Goal: Task Accomplishment & Management: Manage account settings

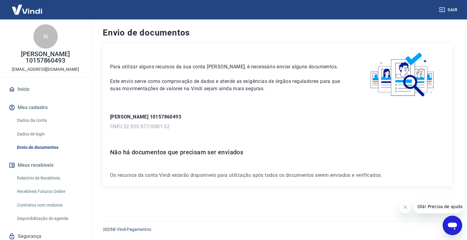
scroll to position [21, 0]
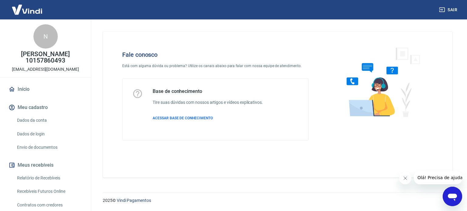
click at [445, 197] on div "Abrir janela de mensagens" at bounding box center [452, 196] width 18 height 18
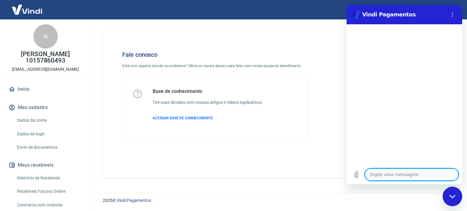
type textarea "B"
type textarea "x"
type textarea "Bo"
type textarea "x"
type textarea "Bom"
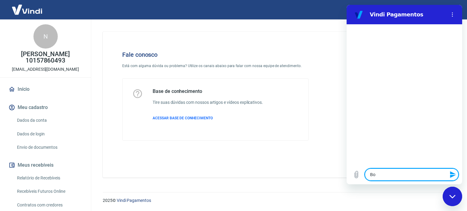
type textarea "x"
type textarea "Bom"
type textarea "x"
type textarea "Bom d"
type textarea "x"
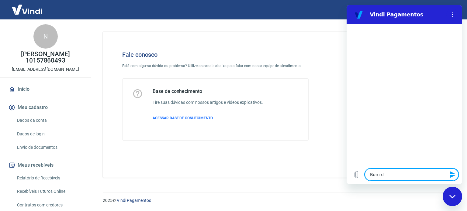
type textarea "Bom di"
type textarea "x"
type textarea "Bom dia"
type textarea "x"
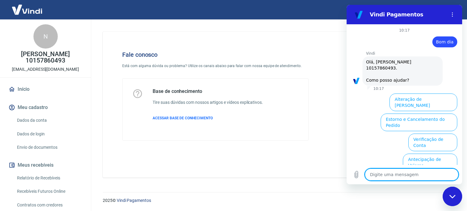
scroll to position [52, 0]
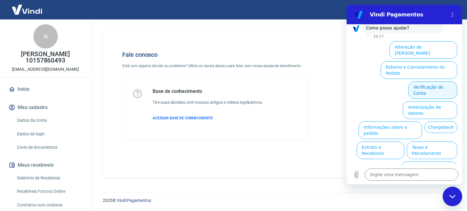
click at [427, 81] on button "Verificação de Conta" at bounding box center [432, 90] width 49 height 18
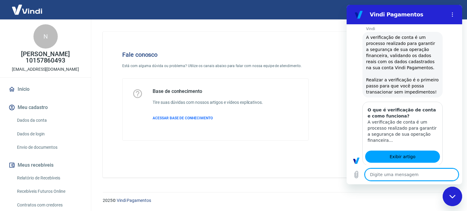
type textarea "x"
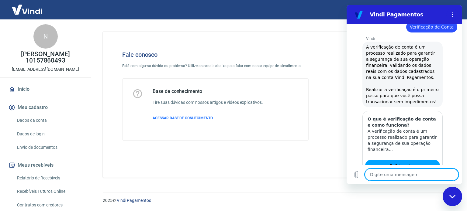
scroll to position [98, 0]
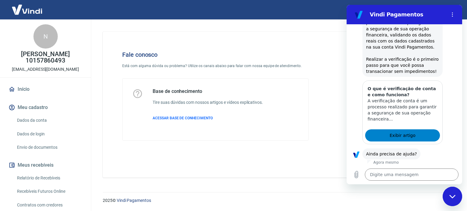
click at [410, 133] on span "Exibir artigo" at bounding box center [402, 135] width 26 height 7
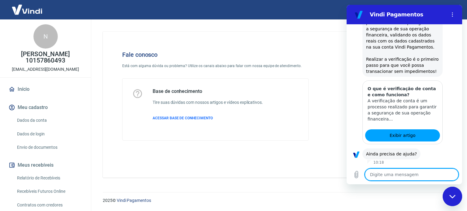
click at [398, 174] on textarea at bounding box center [412, 175] width 94 height 12
type textarea "S"
type textarea "x"
type textarea "Si"
type textarea "x"
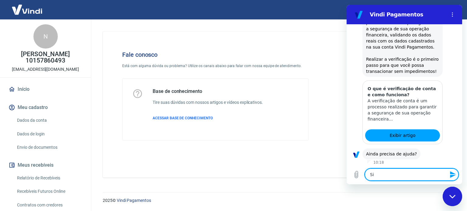
type textarea "Sim"
type textarea "x"
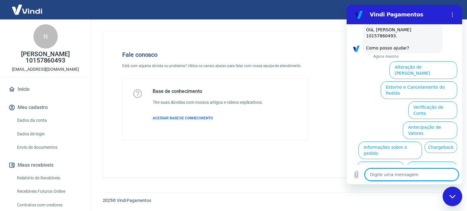
scroll to position [247, 0]
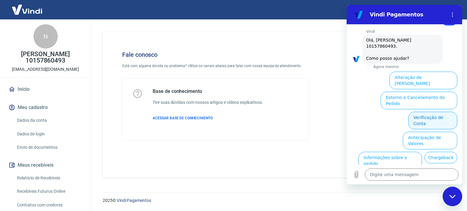
click at [430, 112] on button "Verificação de Conta" at bounding box center [432, 121] width 49 height 18
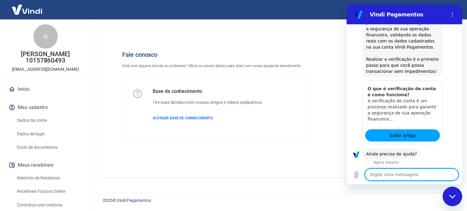
scroll to position [338, 0]
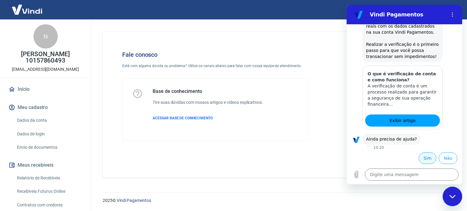
click at [420, 158] on button "Sim" at bounding box center [427, 159] width 18 height 12
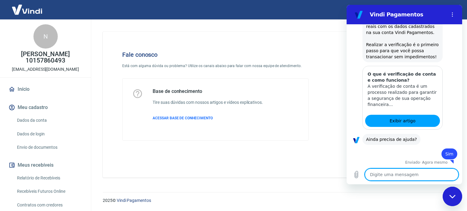
scroll to position [339, 0]
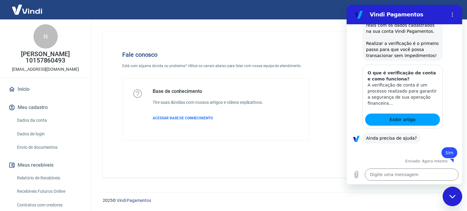
type textarea "x"
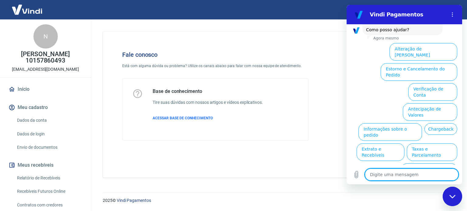
scroll to position [502, 0]
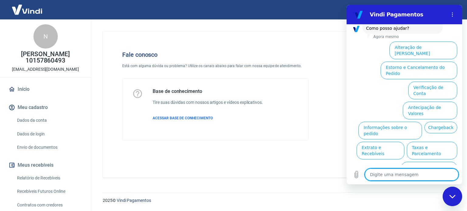
type textarea "a"
type textarea "x"
type textarea "at"
type textarea "x"
type textarea "ate"
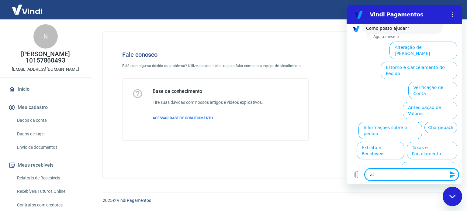
type textarea "x"
type textarea "aten"
type textarea "x"
type textarea "atend"
type textarea "x"
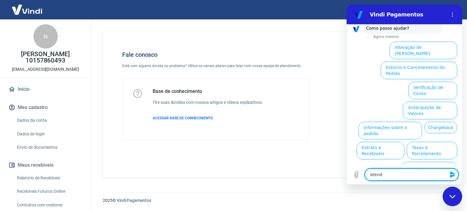
type textarea "atende"
type textarea "x"
type textarea "atenden"
type textarea "x"
type textarea "atendent"
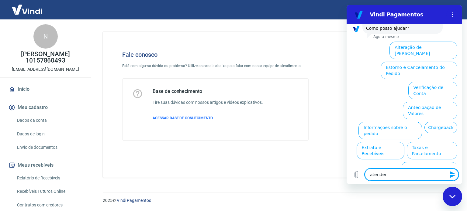
type textarea "x"
type textarea "atendente"
type textarea "x"
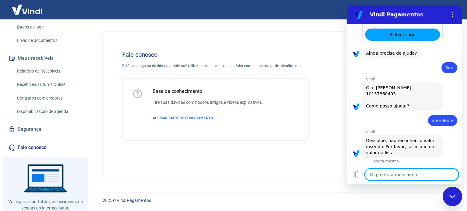
scroll to position [123, 0]
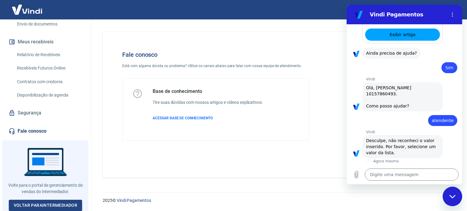
click at [32, 130] on link "Fale conosco" at bounding box center [45, 131] width 76 height 13
click at [24, 131] on link "Fale conosco" at bounding box center [45, 131] width 76 height 13
click at [29, 131] on link "Fale conosco" at bounding box center [45, 131] width 76 height 13
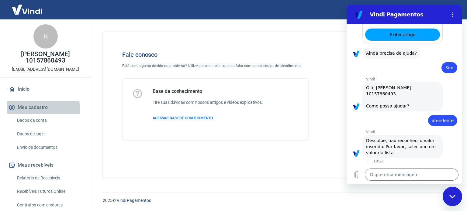
click at [27, 109] on button "Meu cadastro" at bounding box center [45, 107] width 76 height 13
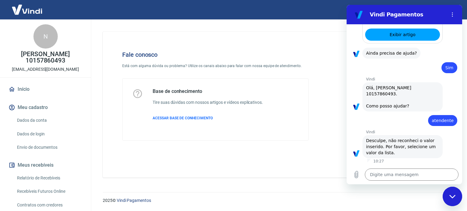
drag, startPoint x: 451, startPoint y: 198, endPoint x: 445, endPoint y: 197, distance: 6.1
click at [451, 198] on icon "Fechar janela de mensagens" at bounding box center [452, 197] width 6 height 4
type textarea "x"
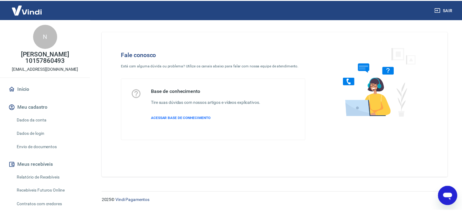
scroll to position [502, 0]
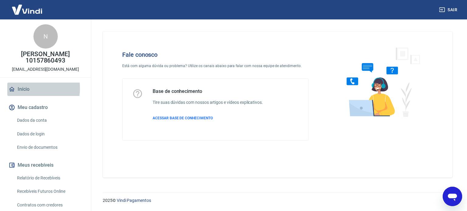
click at [24, 88] on link "Início" at bounding box center [45, 89] width 76 height 13
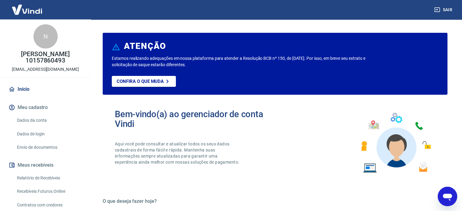
click at [23, 111] on button "Meu cadastro" at bounding box center [45, 107] width 76 height 13
click at [33, 109] on button "Meu cadastro" at bounding box center [45, 107] width 76 height 13
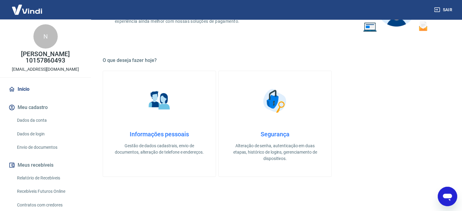
scroll to position [152, 0]
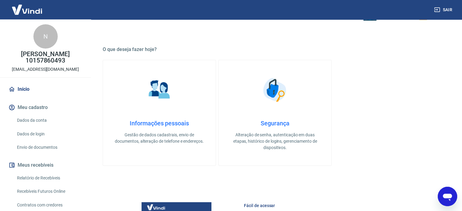
click at [28, 109] on button "Meu cadastro" at bounding box center [45, 107] width 76 height 13
click at [31, 119] on link "Dados da conta" at bounding box center [49, 120] width 69 height 12
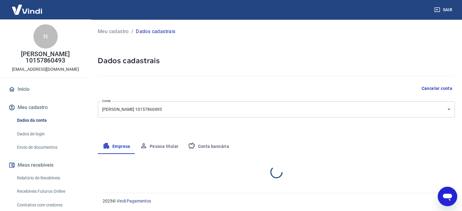
select select "PB"
select select "business"
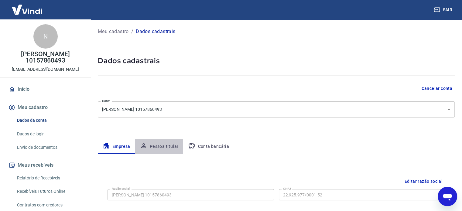
click at [167, 146] on button "Pessoa titular" at bounding box center [159, 146] width 48 height 15
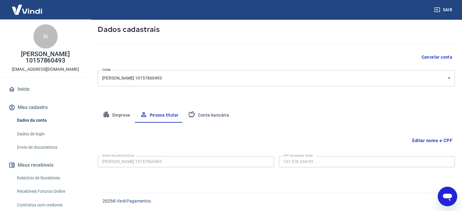
scroll to position [32, 0]
click at [198, 115] on button "Conta bancária" at bounding box center [208, 115] width 51 height 15
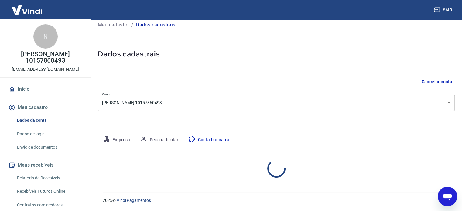
select select "1"
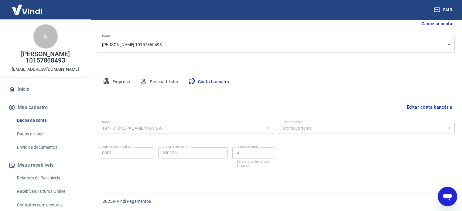
scroll to position [65, 0]
click at [36, 132] on link "Dados de login" at bounding box center [49, 134] width 69 height 12
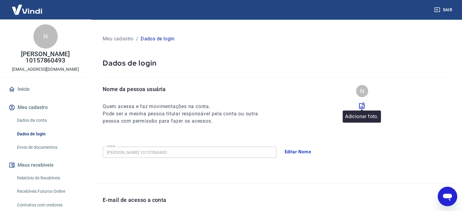
click at [362, 108] on icon at bounding box center [362, 105] width 7 height 7
click at [0, 0] on input "file" at bounding box center [0, 0] width 0 height 0
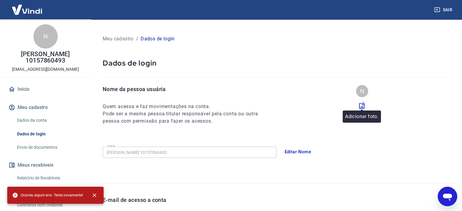
click at [361, 106] on icon at bounding box center [362, 105] width 7 height 7
click at [0, 0] on input "file" at bounding box center [0, 0] width 0 height 0
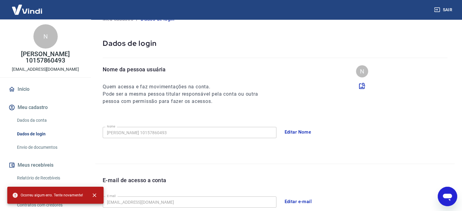
scroll to position [30, 0]
